Goal: Find specific page/section: Find specific page/section

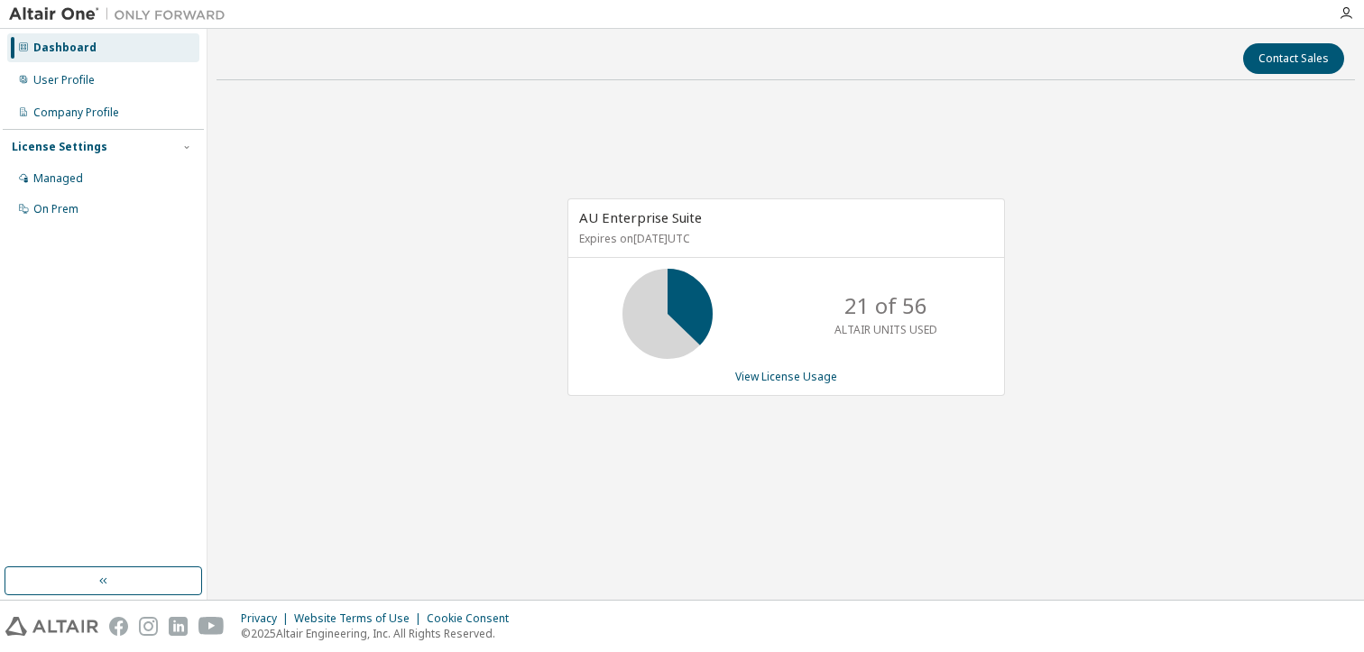
click at [401, 348] on div "AU Enterprise Suite Expires on July 31, 2026 UTC 21 of 56 ALTAIR UNITS USED Vie…" at bounding box center [785, 307] width 1138 height 424
click at [1043, 336] on div "AU Enterprise Suite Expires on [DATE] UTC 42 of 56 ALTAIR UNITS USED View Licen…" at bounding box center [785, 307] width 1138 height 424
click at [1045, 375] on div "AU Enterprise Suite Expires on [DATE] UTC 42 of 56 ALTAIR UNITS USED View Licen…" at bounding box center [785, 307] width 1138 height 424
